Goal: Information Seeking & Learning: Check status

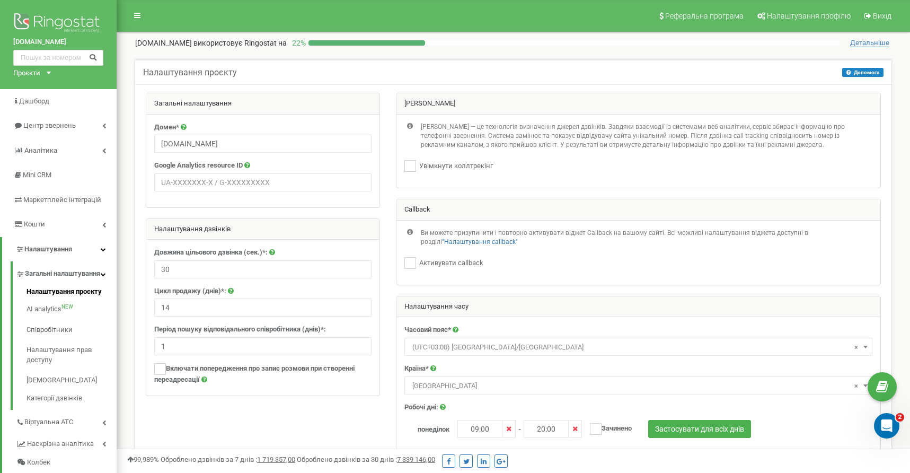
click at [87, 297] on link "Налаштування проєкту" at bounding box center [72, 293] width 90 height 13
click at [18, 41] on link "[DOMAIN_NAME]" at bounding box center [58, 42] width 90 height 10
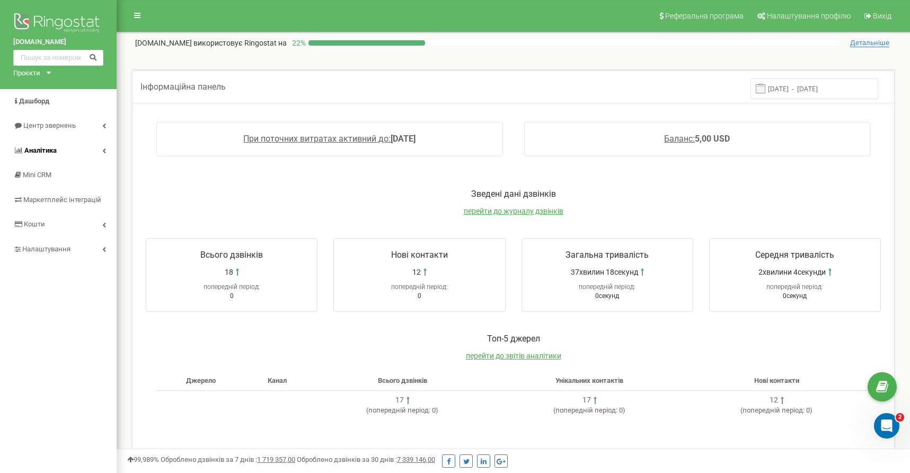
click at [39, 147] on span "Аналiтика" at bounding box center [40, 150] width 32 height 8
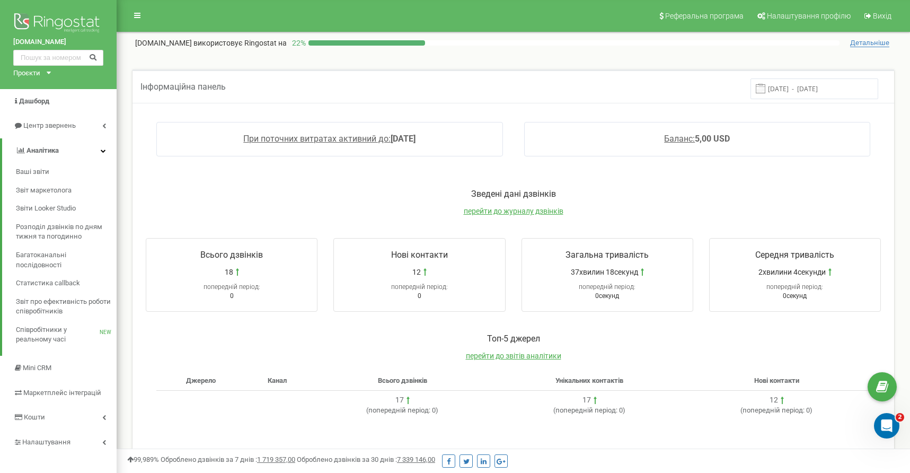
click at [873, 41] on span "Детальніше" at bounding box center [869, 43] width 39 height 8
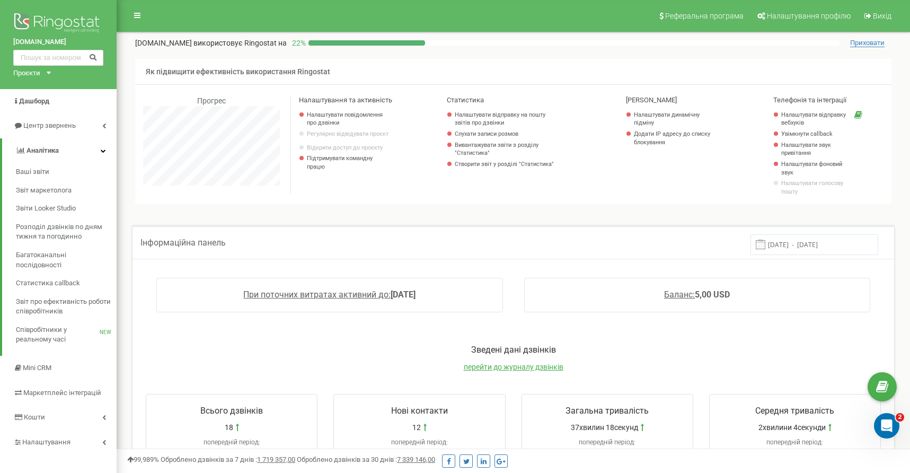
click at [863, 42] on span "Приховати" at bounding box center [867, 43] width 34 height 8
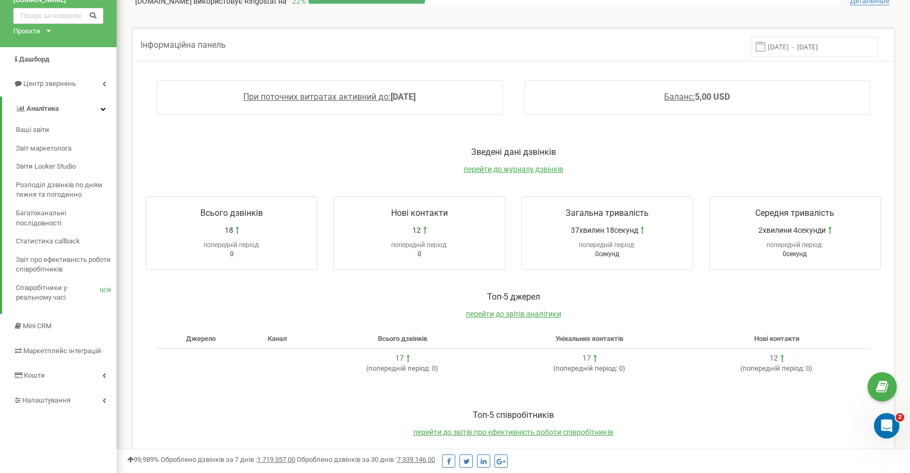
scroll to position [43, 0]
click at [499, 168] on span "перейти до журналу дзвінків" at bounding box center [514, 168] width 100 height 8
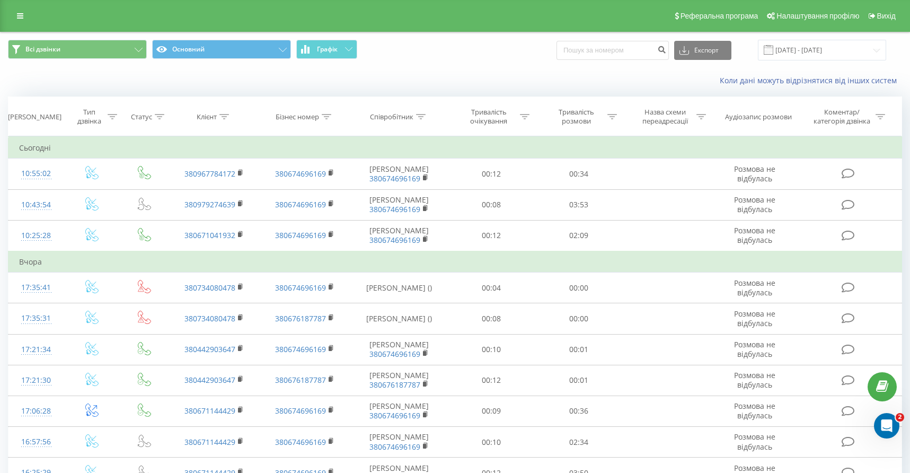
click at [160, 119] on icon at bounding box center [160, 116] width 10 height 5
click at [181, 173] on icon at bounding box center [183, 168] width 11 height 11
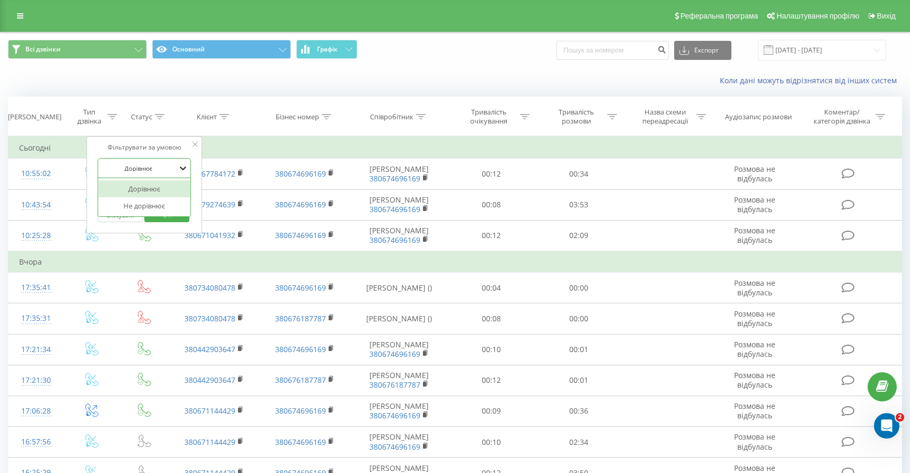
click at [181, 173] on icon at bounding box center [183, 168] width 11 height 11
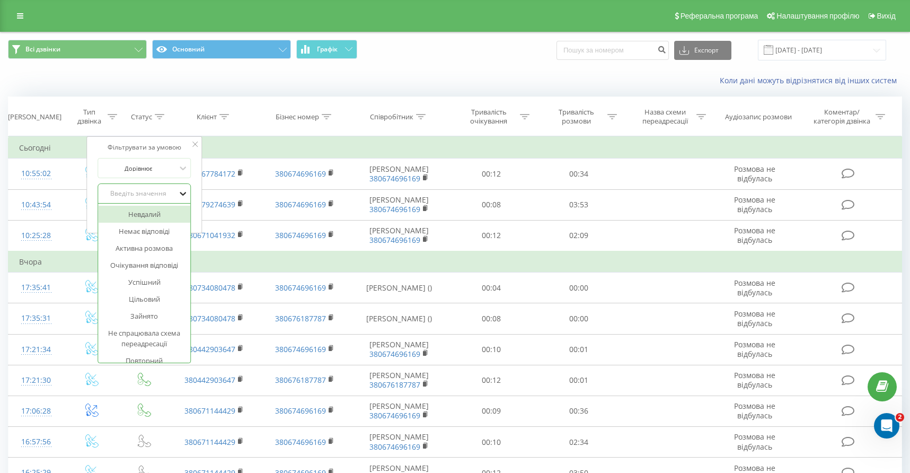
click at [183, 199] on icon at bounding box center [183, 193] width 11 height 11
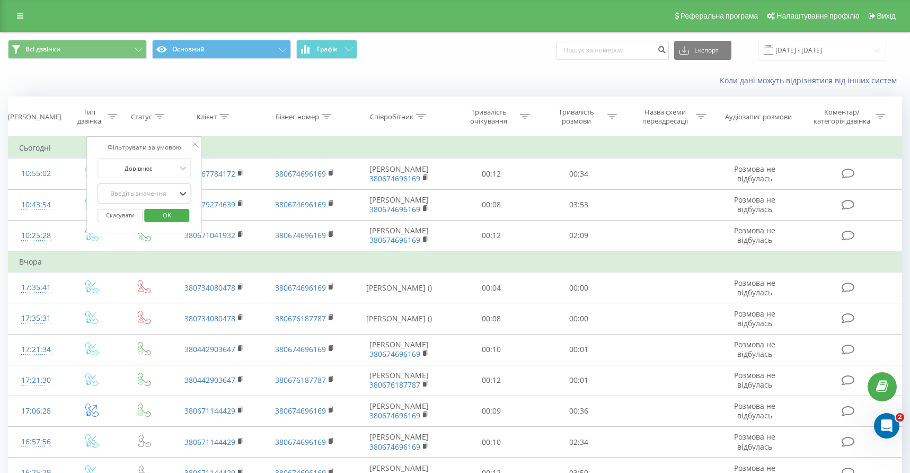
click at [195, 147] on icon at bounding box center [194, 144] width 5 height 5
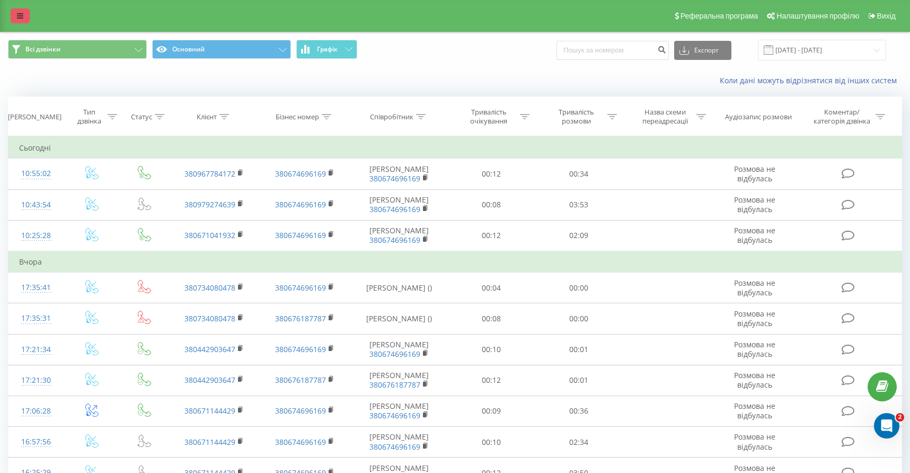
click at [22, 20] on icon at bounding box center [20, 15] width 6 height 7
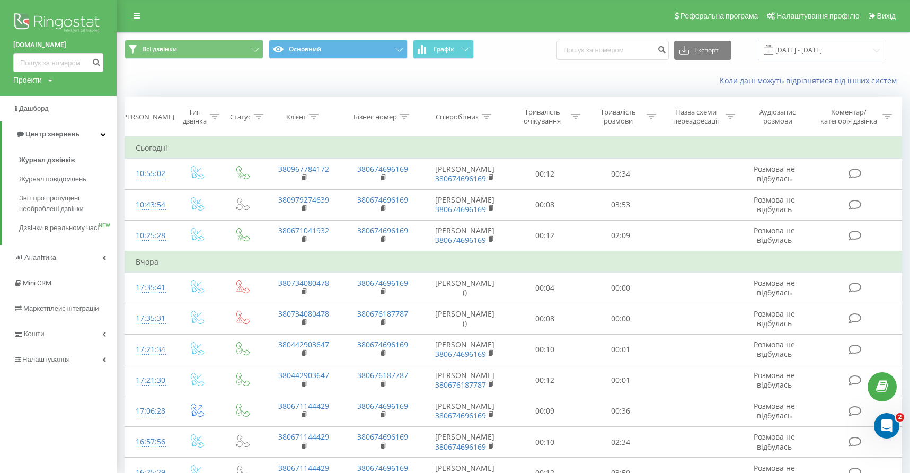
click at [62, 20] on img at bounding box center [58, 24] width 90 height 27
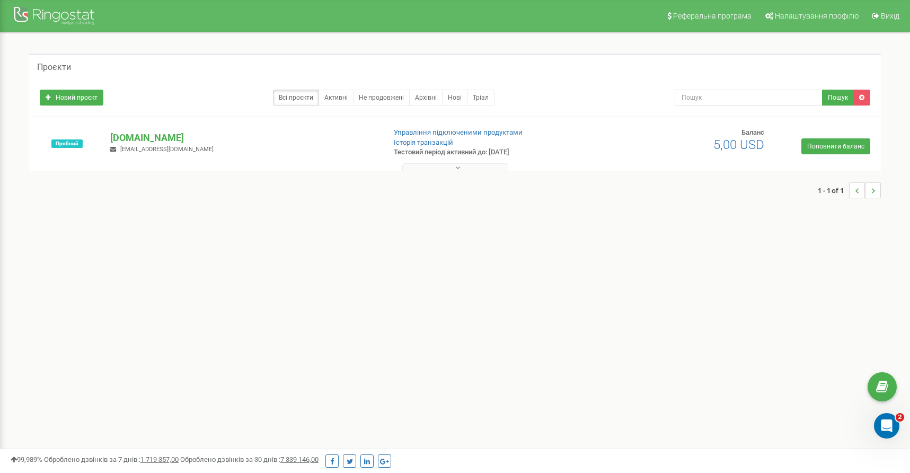
click at [460, 166] on button at bounding box center [455, 167] width 106 height 8
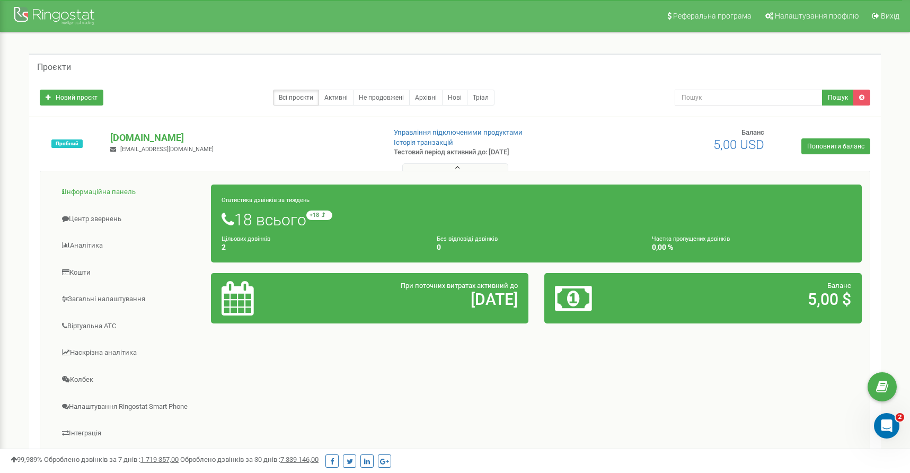
click at [96, 190] on link "Інформаційна панель" at bounding box center [129, 192] width 163 height 26
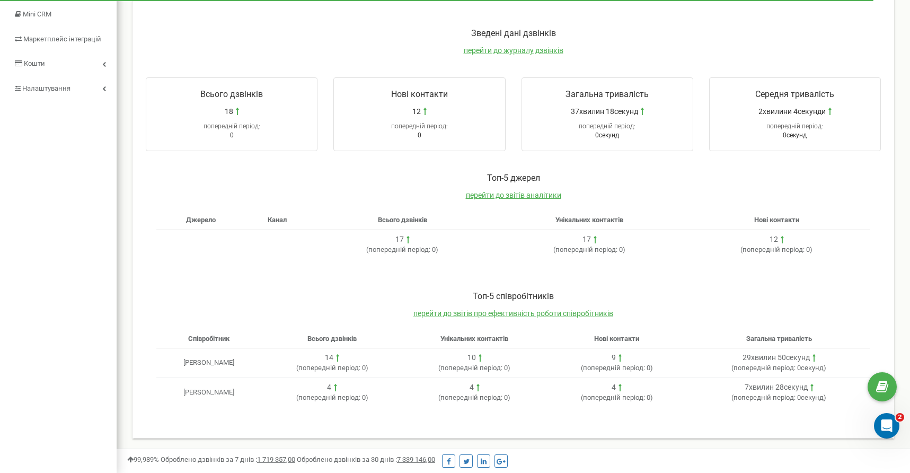
scroll to position [162, 0]
click at [505, 193] on span "перейти до звітів аналітики" at bounding box center [513, 194] width 95 height 8
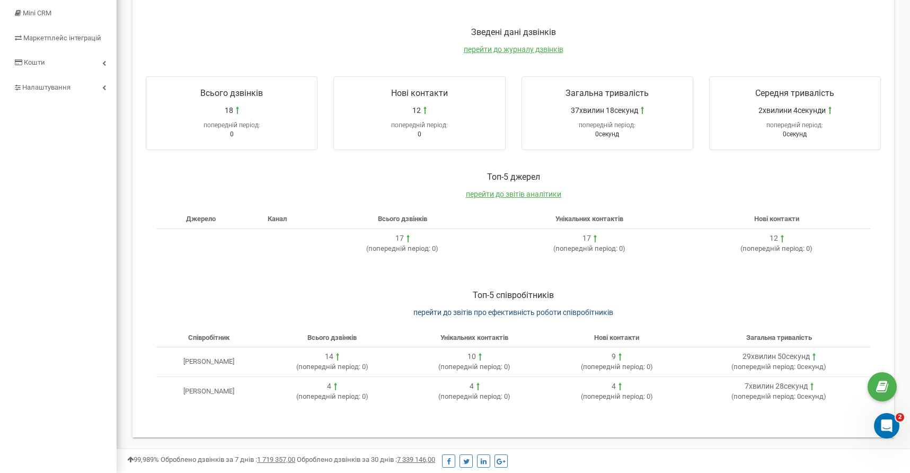
click at [469, 310] on span "перейти до звітів про ефективність роботи співробітників" at bounding box center [514, 312] width 200 height 8
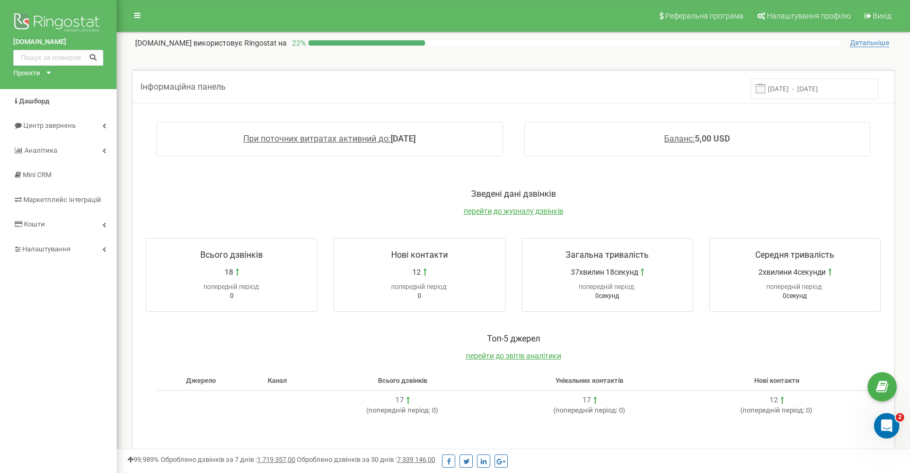
scroll to position [0, 0]
click at [30, 99] on span "Дашборд" at bounding box center [34, 101] width 30 height 8
